Goal: Information Seeking & Learning: Check status

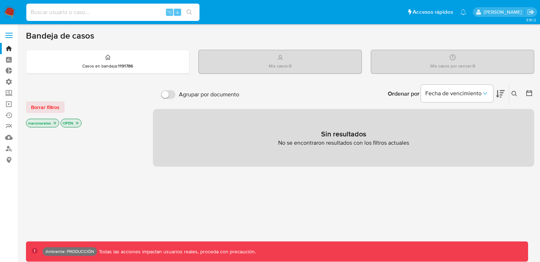
click at [90, 11] on input at bounding box center [112, 12] width 173 height 9
paste input "2585164288"
type input "2585164288"
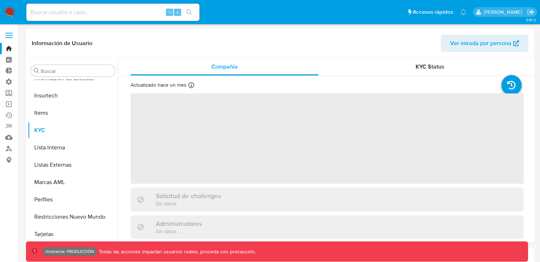
scroll to position [339, 0]
select select "10"
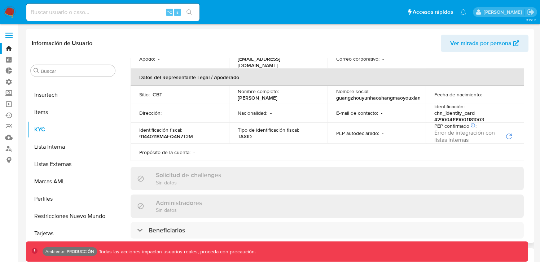
scroll to position [195, 0]
click at [52, 157] on button "Listas Externas" at bounding box center [70, 163] width 84 height 17
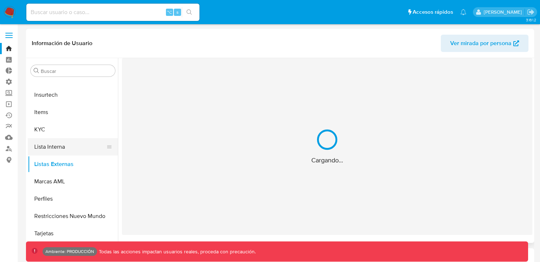
click at [56, 147] on button "Lista Interna" at bounding box center [70, 146] width 84 height 17
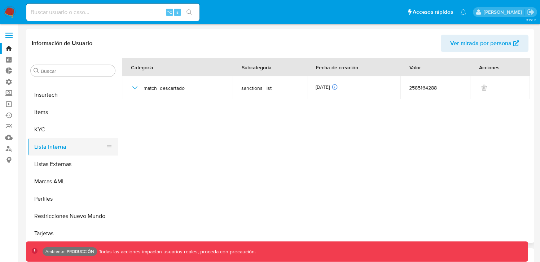
click at [58, 147] on button "Lista Interna" at bounding box center [70, 146] width 84 height 17
click at [67, 161] on button "Listas Externas" at bounding box center [70, 163] width 84 height 17
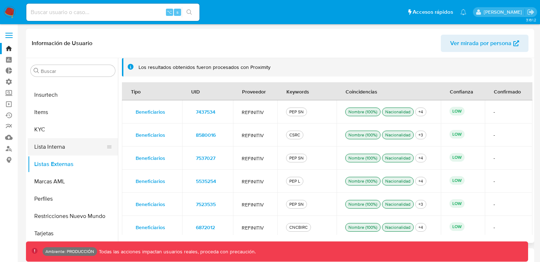
click at [70, 152] on button "Lista Interna" at bounding box center [70, 146] width 84 height 17
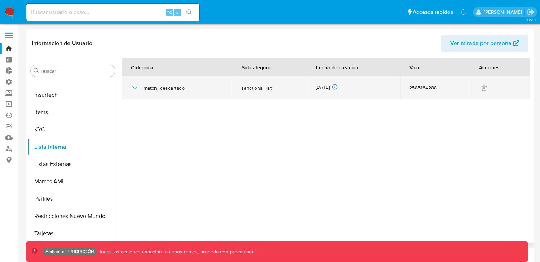
click at [136, 88] on icon "button" at bounding box center [134, 87] width 5 height 3
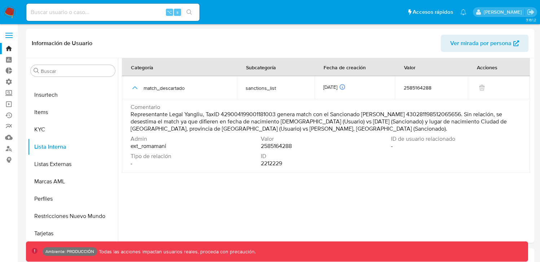
click at [6, 31] on label at bounding box center [9, 35] width 18 height 15
click at [0, 0] on input "checkbox" at bounding box center [0, 0] width 0 height 0
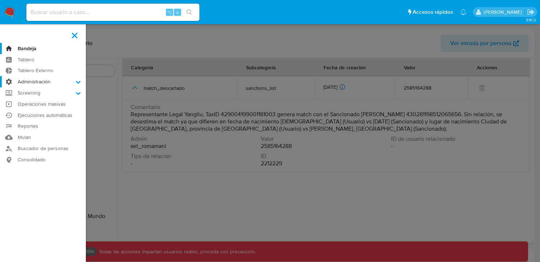
click at [81, 79] on label "Administración" at bounding box center [43, 81] width 86 height 11
click at [0, 0] on input "Administración" at bounding box center [0, 0] width 0 height 0
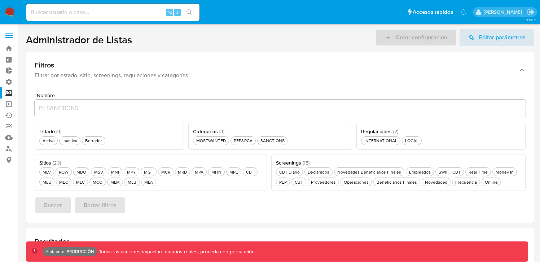
click at [38, 137] on div "Estado ( 3 ) Este campo es requerido Activa Activa Inactiva Inactiva Borrador B…" at bounding box center [109, 136] width 149 height 27
click at [48, 138] on div "Activa Activa" at bounding box center [48, 140] width 15 height 6
click at [286, 171] on div "CBT Diario CBT Diario" at bounding box center [289, 172] width 23 height 6
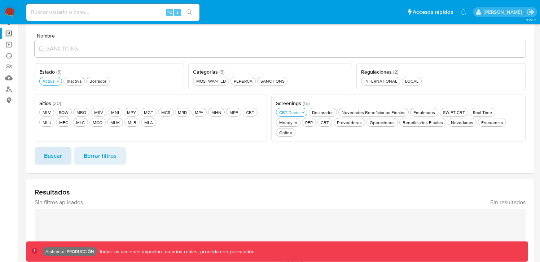
scroll to position [61, 0]
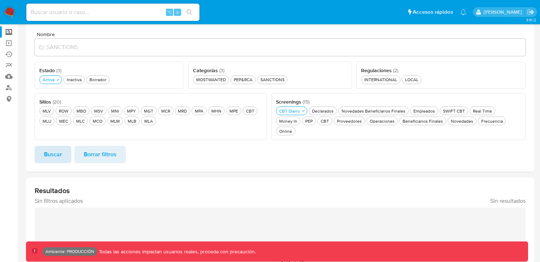
click at [46, 150] on span "Buscar" at bounding box center [53, 154] width 18 height 16
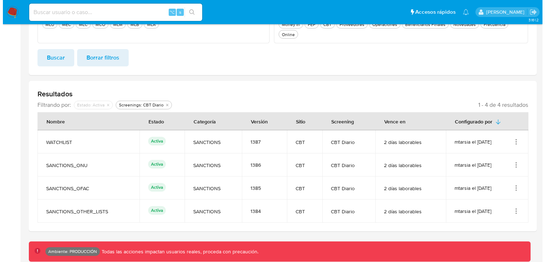
scroll to position [147, 0]
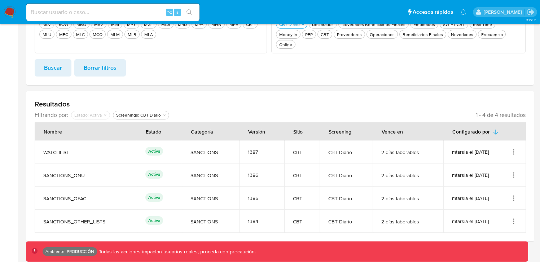
click at [520, 163] on td "mtarsia el 09/09/2025" at bounding box center [484, 174] width 83 height 23
click at [512, 171] on td "mtarsia el 09/09/2025" at bounding box center [484, 174] width 83 height 23
click at [514, 177] on icon "Acciones" at bounding box center [514, 177] width 1 height 1
click at [483, 182] on button "Ver detalles" at bounding box center [484, 191] width 65 height 19
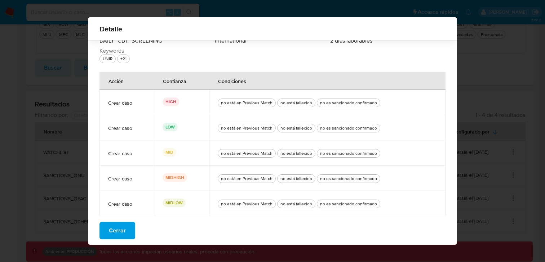
scroll to position [28, 0]
click at [113, 223] on span "Cerrar" at bounding box center [117, 230] width 17 height 16
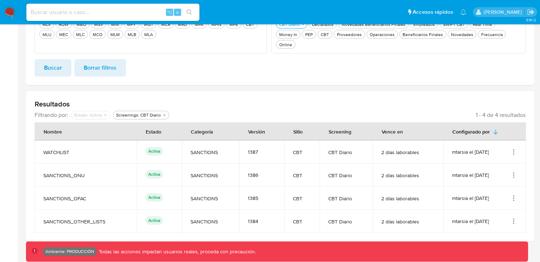
click at [514, 196] on icon "Acciones" at bounding box center [514, 196] width 1 height 1
click at [493, 210] on button "Ver detalles" at bounding box center [484, 214] width 65 height 19
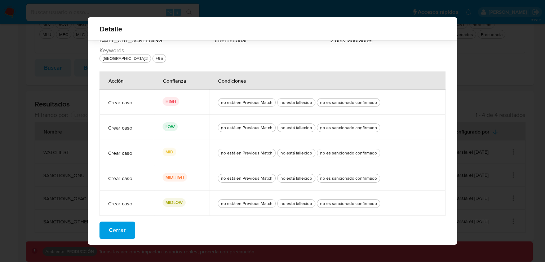
click at [123, 222] on button "Cerrar" at bounding box center [118, 229] width 36 height 17
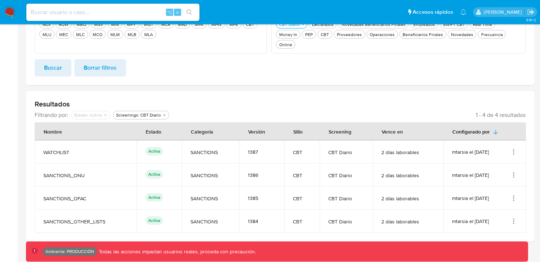
click at [515, 219] on td "mtarsia el 09/09/2025" at bounding box center [484, 221] width 83 height 23
click at [512, 217] on icon "Acciones" at bounding box center [513, 220] width 7 height 7
click at [492, 228] on button "Ver detalles" at bounding box center [484, 237] width 65 height 19
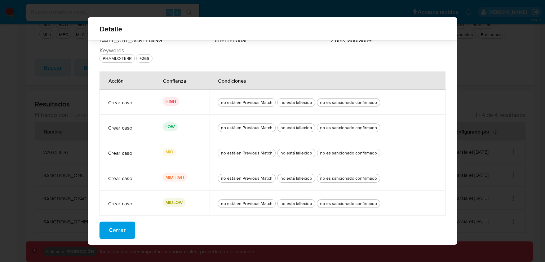
click at [124, 226] on button "Cerrar" at bounding box center [118, 229] width 36 height 17
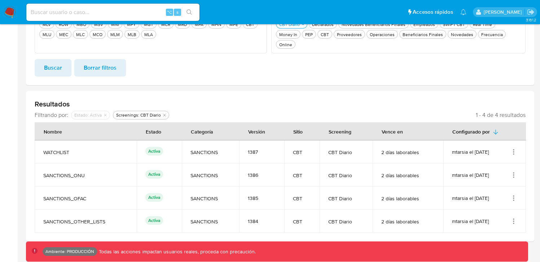
click at [510, 148] on div "mtarsia el 09/09/2025" at bounding box center [484, 151] width 65 height 7
click at [516, 148] on icon "Acciones" at bounding box center [513, 151] width 7 height 7
click at [489, 164] on button "Ver detalles" at bounding box center [484, 168] width 65 height 19
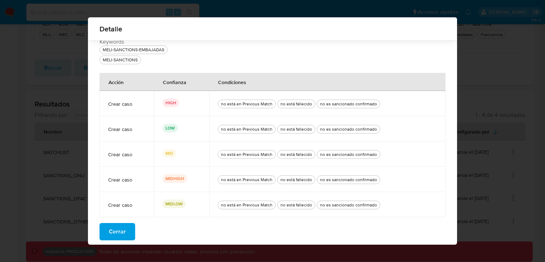
scroll to position [38, 0]
click at [101, 233] on button "Cerrar" at bounding box center [118, 229] width 36 height 17
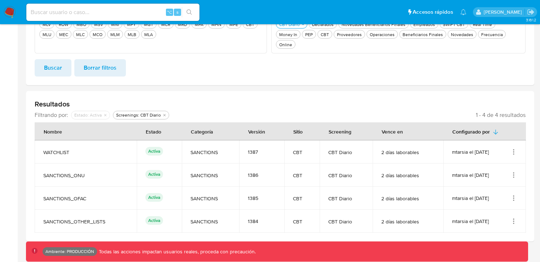
click at [514, 177] on icon "Acciones" at bounding box center [514, 177] width 1 height 1
click at [485, 190] on button "Ver detalles" at bounding box center [484, 191] width 65 height 19
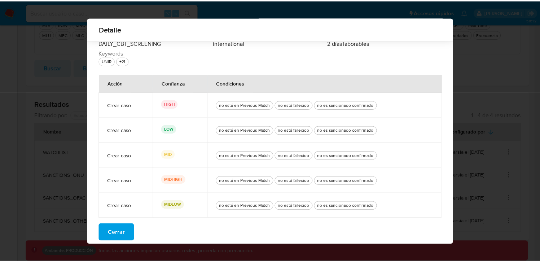
scroll to position [28, 0]
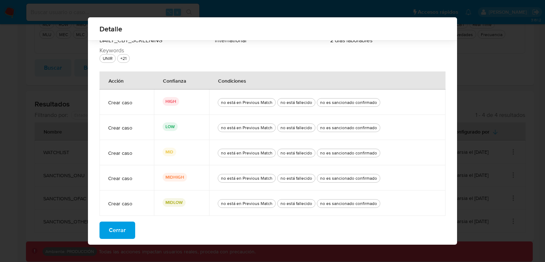
click at [486, 70] on div "Detalle Nombre SANCTIONS_ONU Categorías SANCTIONS Sitio CBT Screening DAILY_CBT…" at bounding box center [272, 131] width 545 height 262
click at [480, 58] on div "Detalle Nombre SANCTIONS_ONU Categorías SANCTIONS Sitio CBT Screening DAILY_CBT…" at bounding box center [272, 131] width 545 height 262
click at [135, 235] on div "Nombre SANCTIONS_ONU Categorías SANCTIONS Sitio CBT Screening DAILY_CBT_SCREENI…" at bounding box center [272, 128] width 369 height 232
click at [129, 234] on button "Cerrar" at bounding box center [118, 229] width 36 height 17
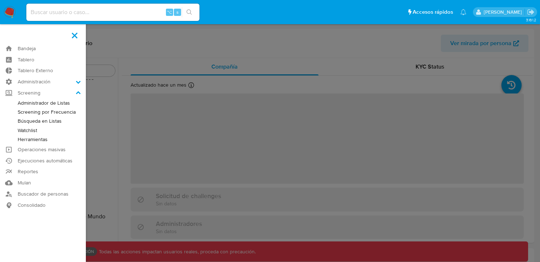
scroll to position [339, 0]
select select "10"
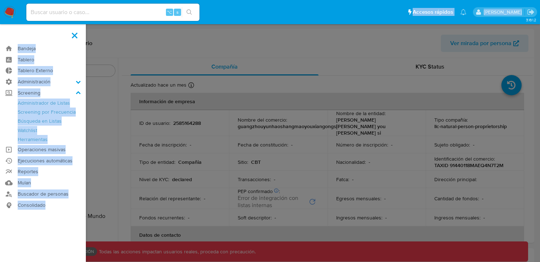
drag, startPoint x: 349, startPoint y: 25, endPoint x: 346, endPoint y: 14, distance: 10.6
click at [309, 48] on label at bounding box center [270, 131] width 540 height 262
click at [0, 0] on input "checkbox" at bounding box center [0, 0] width 0 height 0
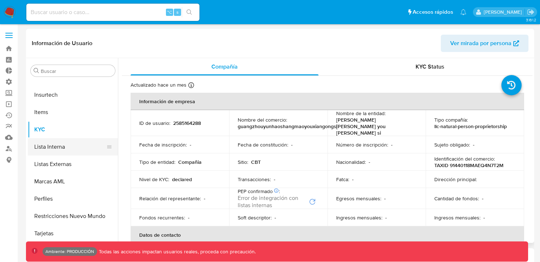
click at [64, 147] on button "Lista Interna" at bounding box center [70, 146] width 84 height 17
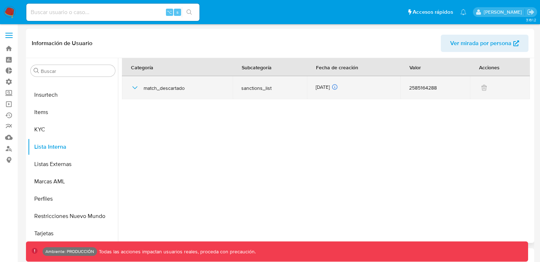
click at [138, 88] on icon "button" at bounding box center [135, 87] width 9 height 9
